Goal: Task Accomplishment & Management: Use online tool/utility

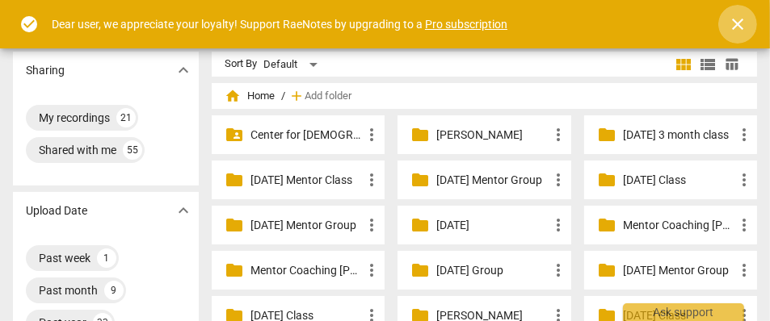
click at [738, 16] on span "close" at bounding box center [737, 24] width 19 height 19
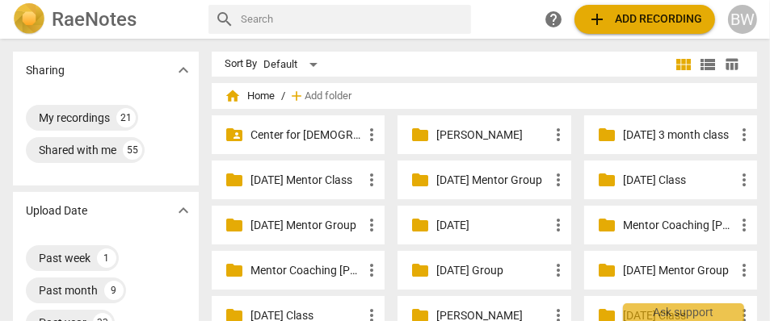
click at [272, 12] on input "text" at bounding box center [353, 19] width 224 height 26
type input "[PERSON_NAME]"
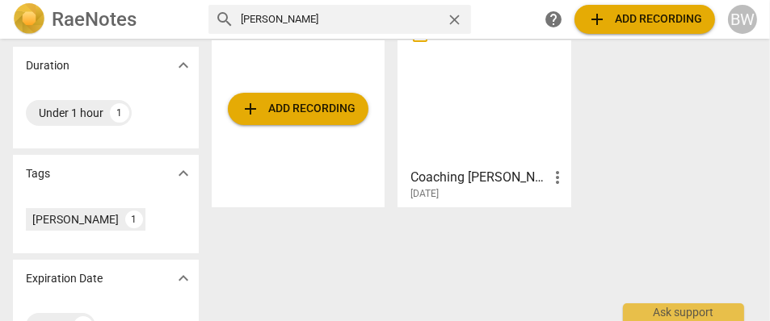
scroll to position [333, 0]
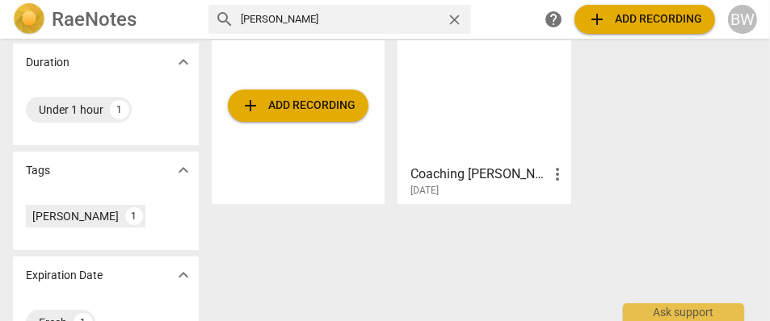
click at [465, 136] on div at bounding box center [484, 86] width 162 height 143
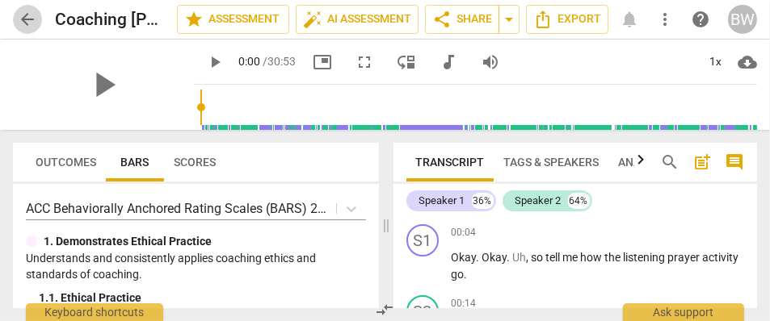
click at [31, 18] on span "arrow_back" at bounding box center [27, 19] width 19 height 19
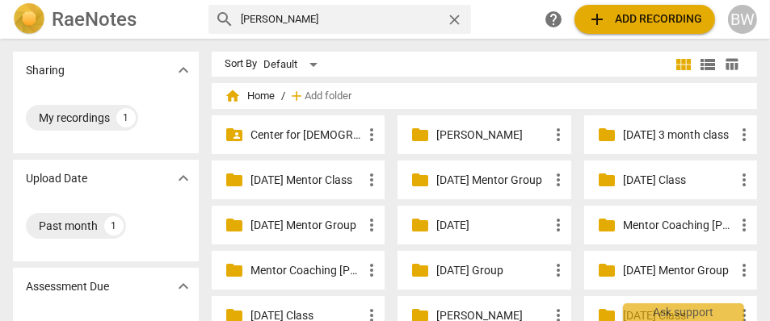
click at [70, 19] on h2 "RaeNotes" at bounding box center [94, 19] width 85 height 23
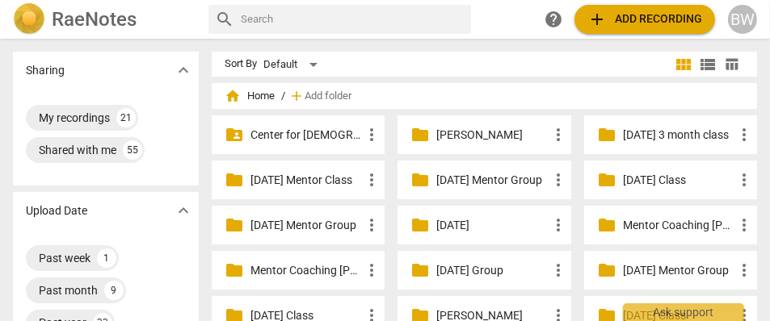
click at [262, 17] on input "text" at bounding box center [353, 19] width 224 height 26
type input "[PERSON_NAME]"
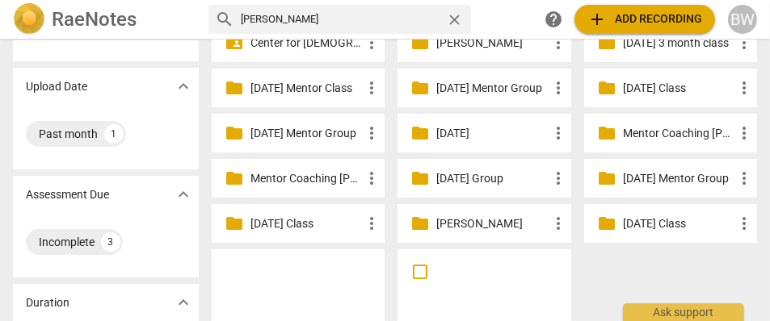
scroll to position [79, 0]
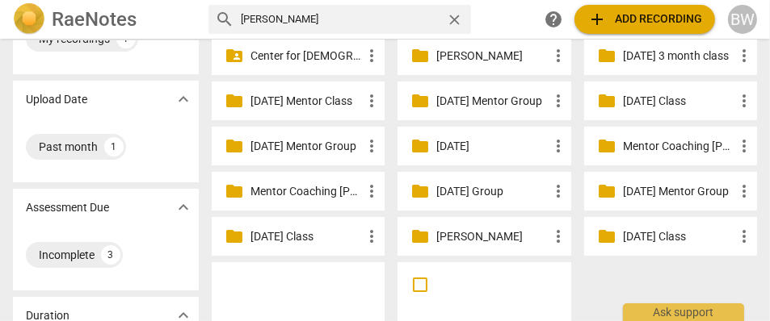
click at [460, 232] on p "[PERSON_NAME]" at bounding box center [491, 237] width 111 height 17
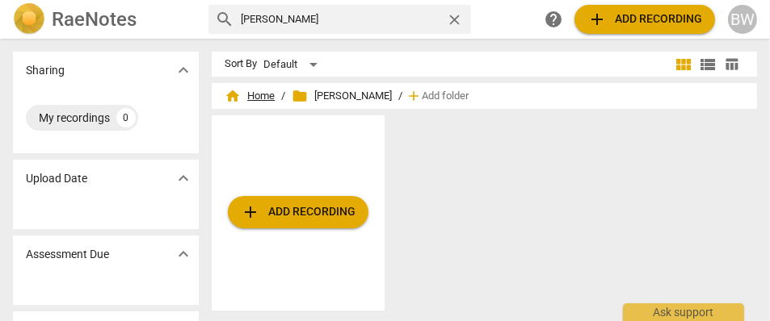
click at [267, 95] on span "home Home" at bounding box center [249, 96] width 50 height 16
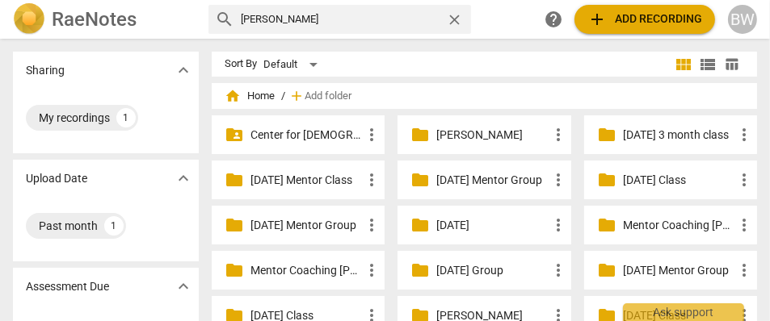
click at [451, 271] on p "[DATE] Group" at bounding box center [491, 270] width 111 height 17
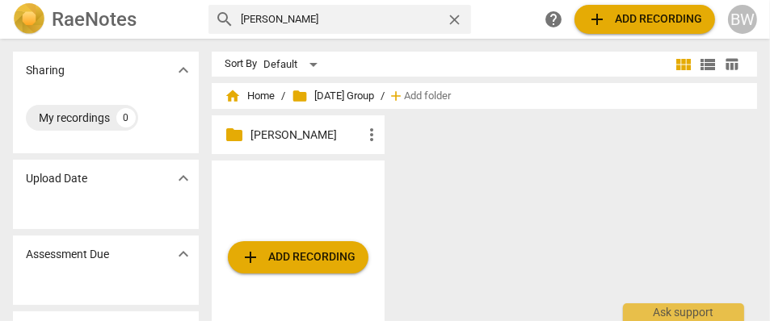
click at [367, 101] on span "folder [DATE] Group" at bounding box center [333, 96] width 82 height 16
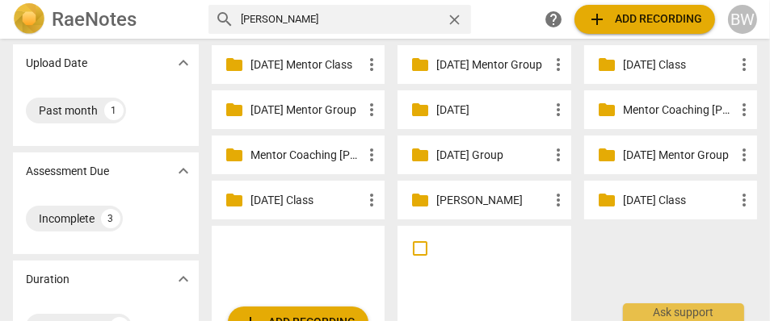
scroll to position [124, 0]
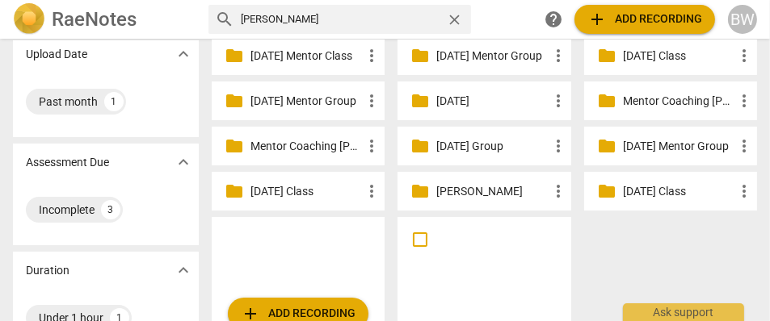
click at [669, 98] on p "Mentor Coaching [PERSON_NAME]" at bounding box center [678, 101] width 111 height 17
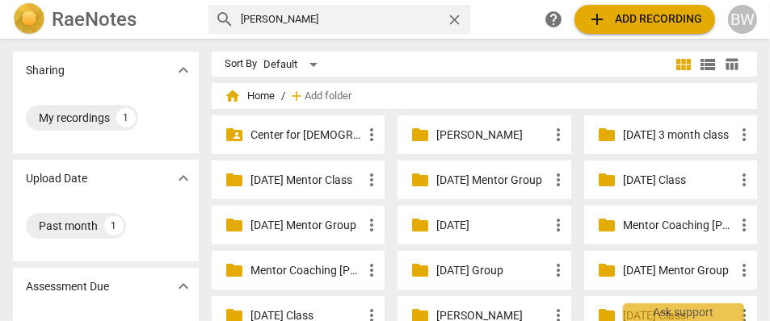
click at [350, 176] on p "[DATE] Mentor Class" at bounding box center [305, 180] width 111 height 17
click at [311, 229] on p "[DATE] Mentor Group" at bounding box center [305, 225] width 111 height 17
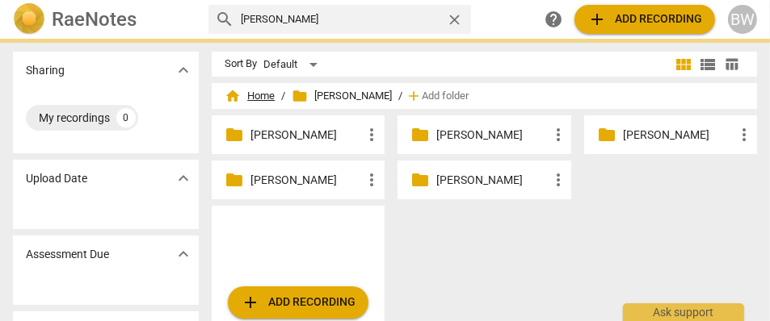
click at [252, 94] on span "home Home" at bounding box center [249, 96] width 50 height 16
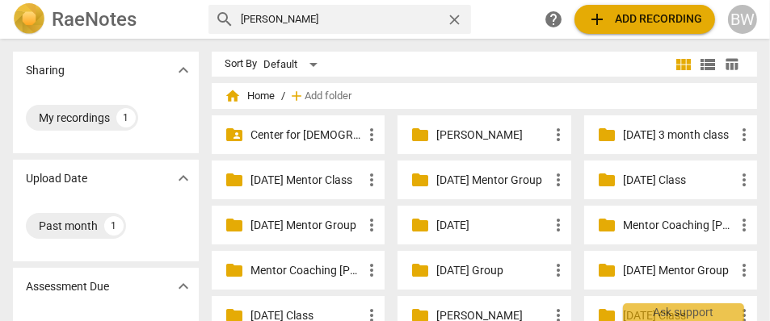
click at [105, 19] on h2 "RaeNotes" at bounding box center [94, 19] width 85 height 23
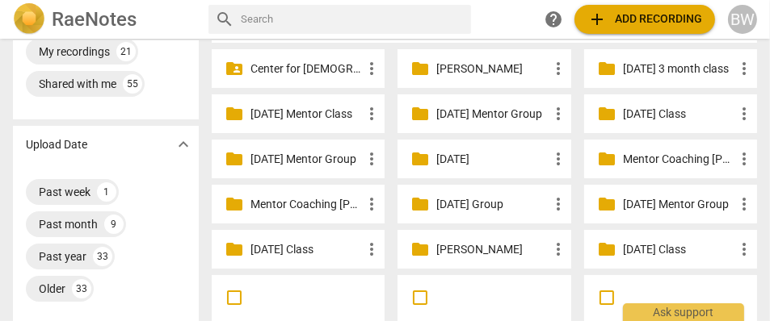
scroll to position [94, 0]
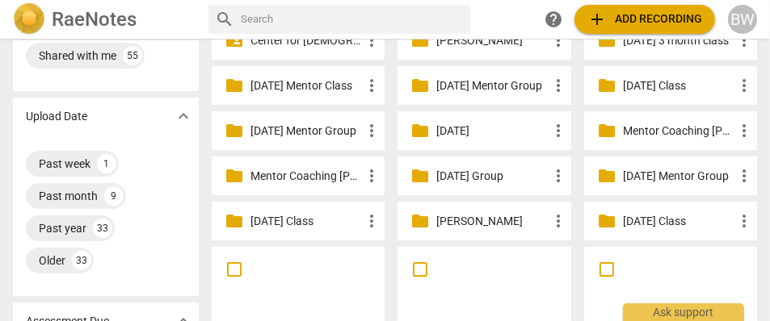
click at [299, 222] on p "[DATE] Class" at bounding box center [305, 221] width 111 height 17
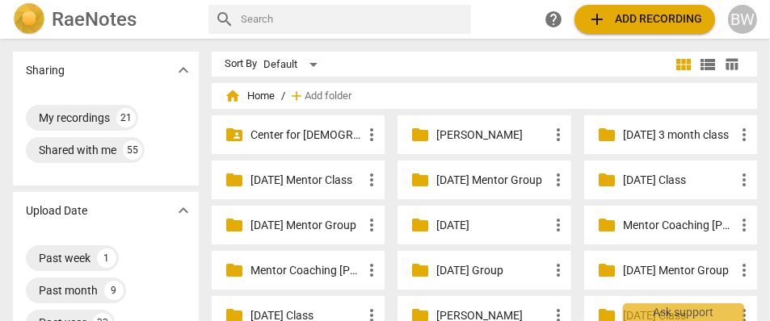
click at [470, 180] on p "[DATE] Mentor Group" at bounding box center [491, 180] width 111 height 17
click at [724, 227] on p "Mentor Coaching [PERSON_NAME]" at bounding box center [678, 225] width 111 height 17
click at [662, 269] on p "[DATE] Mentor Group" at bounding box center [678, 270] width 111 height 17
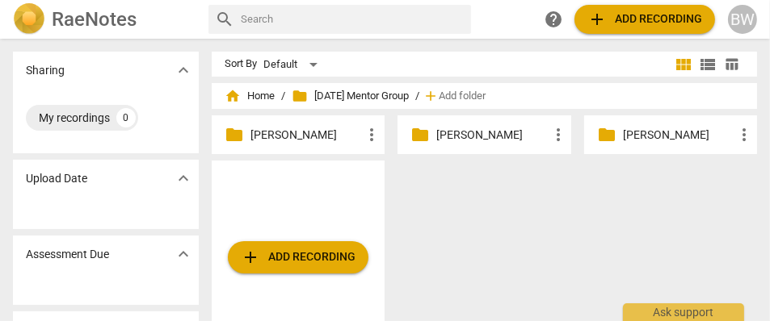
click at [476, 137] on p "[PERSON_NAME]" at bounding box center [491, 135] width 111 height 17
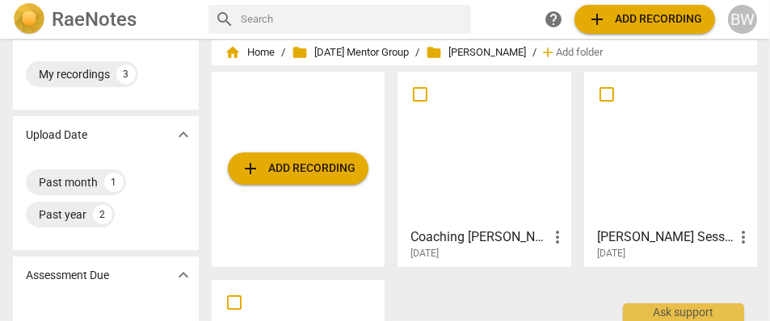
scroll to position [39, 0]
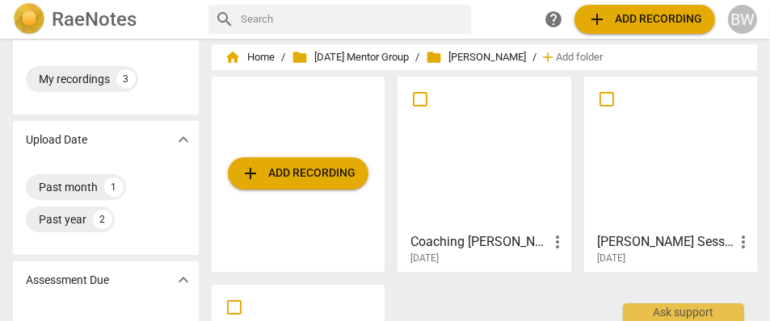
click at [327, 177] on span "add Add recording" at bounding box center [298, 173] width 115 height 19
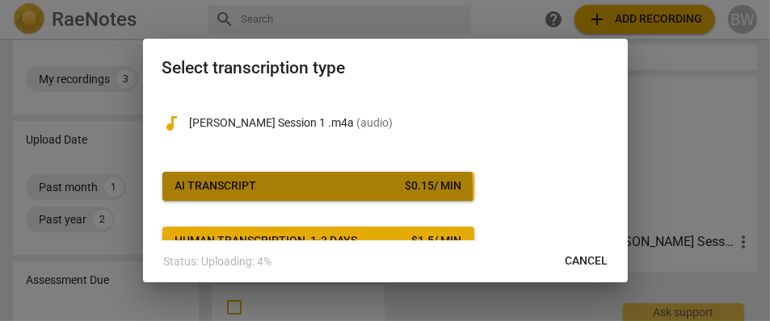
click at [256, 194] on button "AI Transcript $ 0.15 / min" at bounding box center [318, 186] width 312 height 29
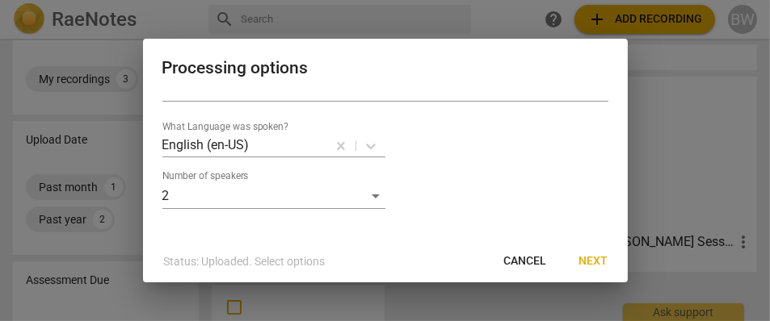
scroll to position [44, 0]
click at [602, 260] on span "Next" at bounding box center [593, 262] width 29 height 16
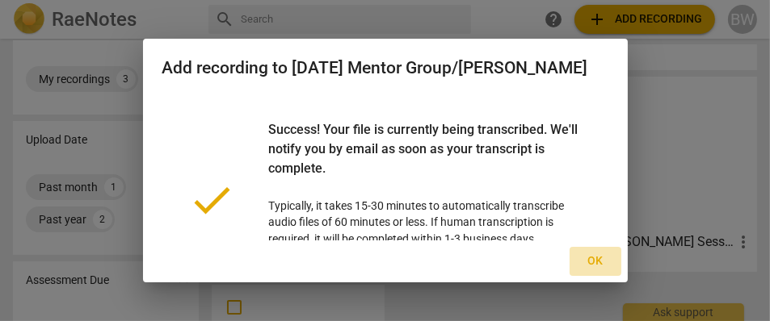
click at [602, 260] on span "Ok" at bounding box center [595, 262] width 26 height 16
